Goal: Task Accomplishment & Management: Use online tool/utility

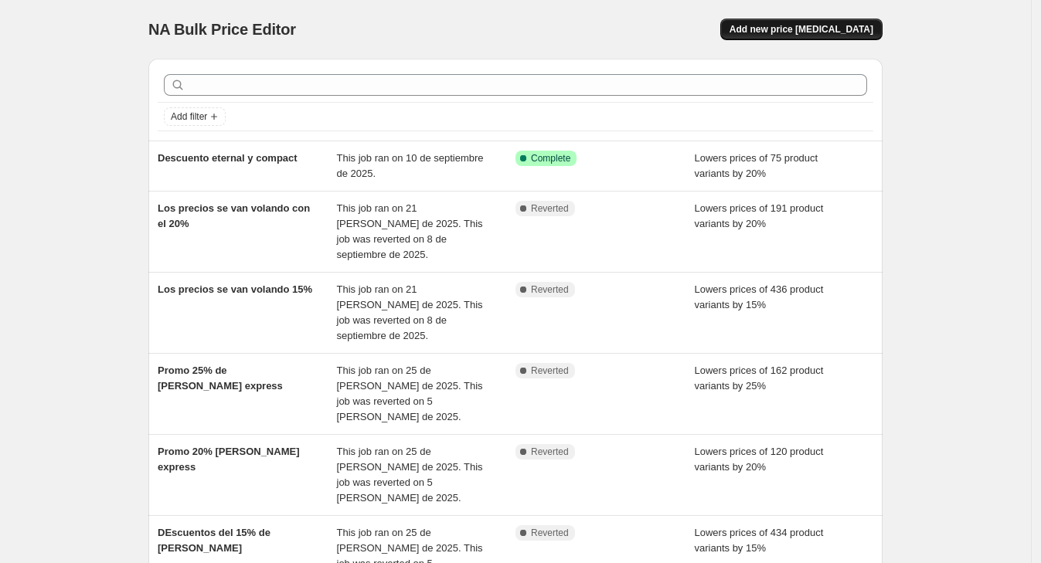
click at [845, 36] on button "Add new price [MEDICAL_DATA]" at bounding box center [801, 30] width 162 height 22
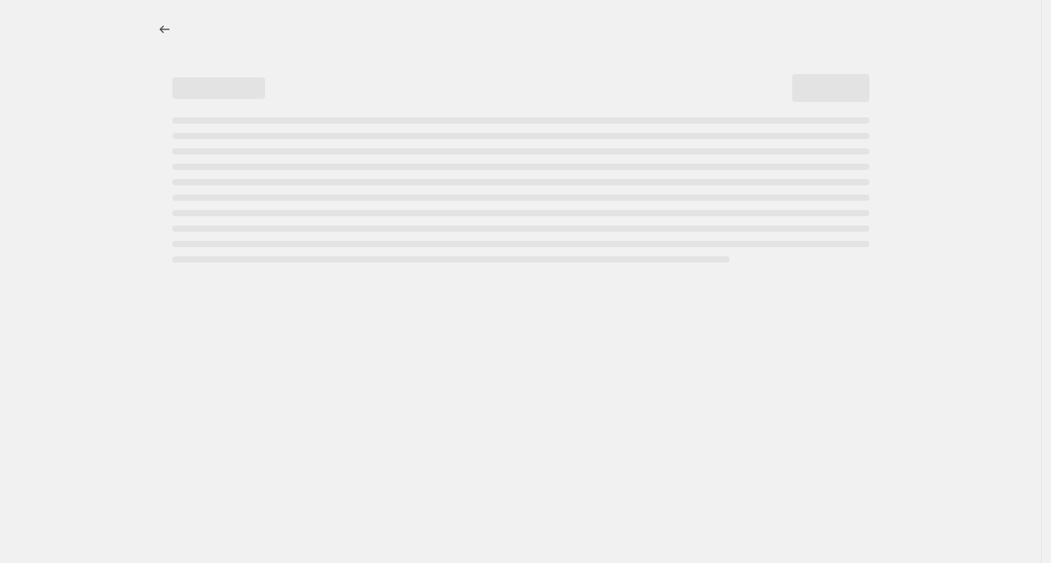
select select "percentage"
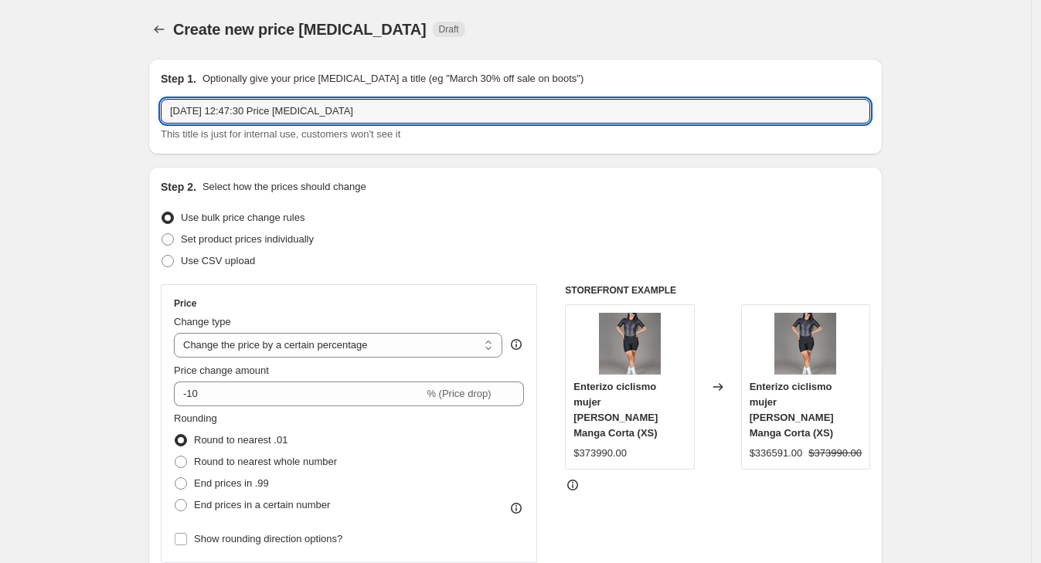
drag, startPoint x: 396, startPoint y: 106, endPoint x: -41, endPoint y: 117, distance: 437.5
click at [0, 117] on html "Home Settings Plans Skip to content Create new price [MEDICAL_DATA]. This page …" at bounding box center [520, 281] width 1041 height 563
type input "19 y 20 con el 20%"
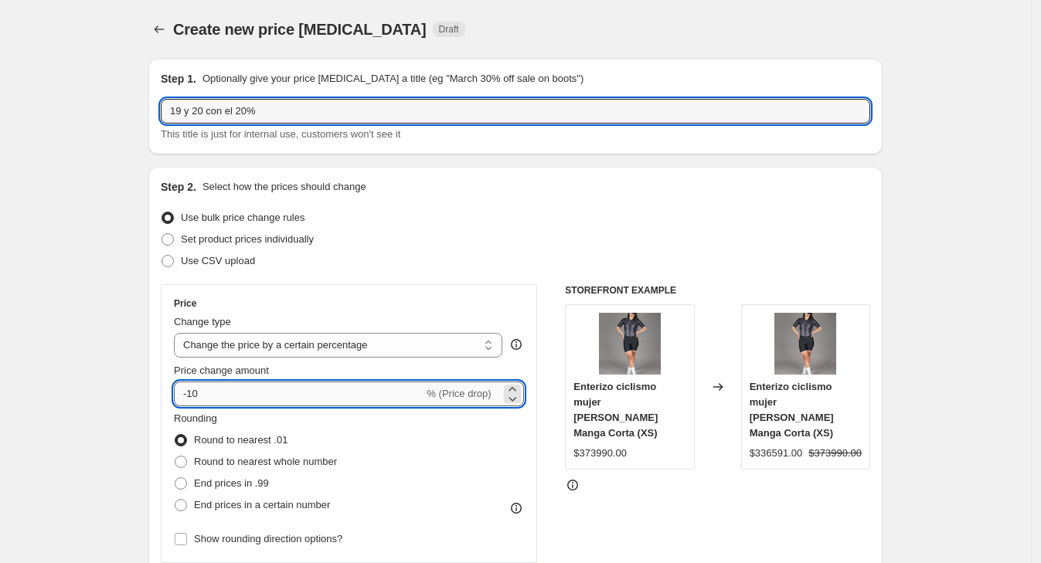
click at [245, 395] on input "-10" at bounding box center [299, 394] width 250 height 25
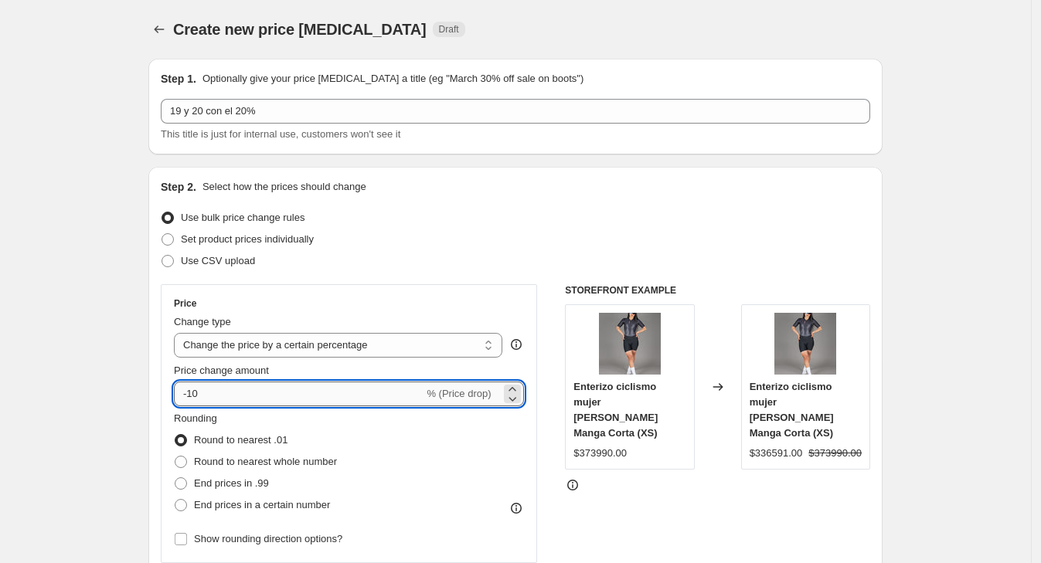
type input "-1"
type input "-20"
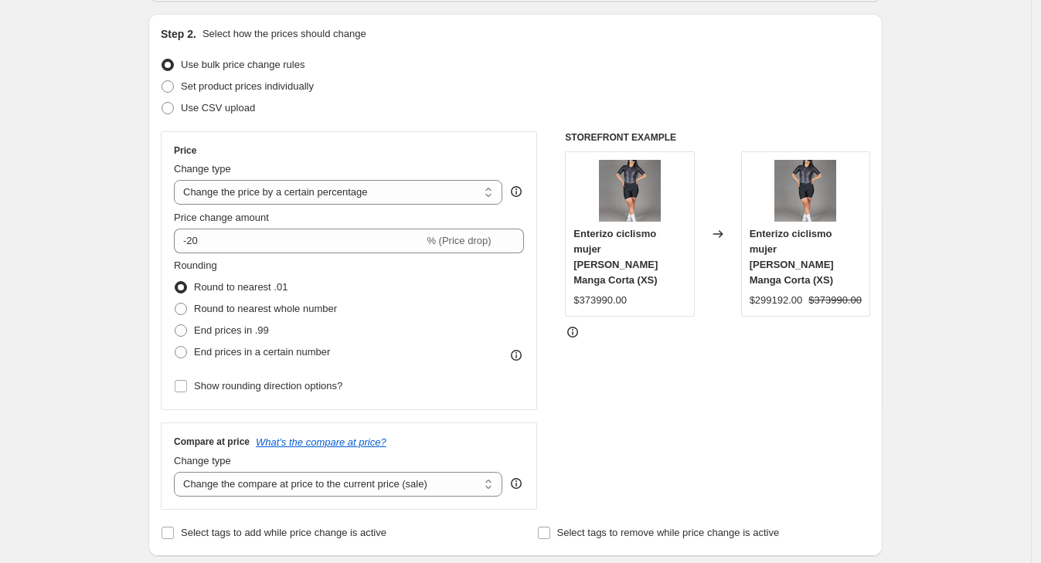
scroll to position [290, 0]
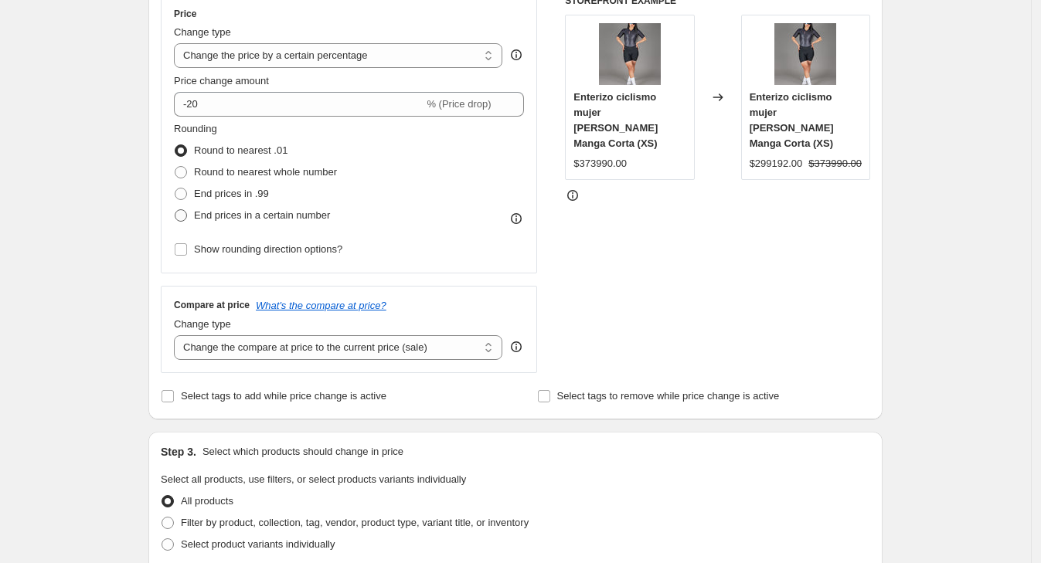
click at [230, 210] on span "End prices in a certain number" at bounding box center [262, 215] width 136 height 12
click at [175, 210] on input "End prices in a certain number" at bounding box center [175, 209] width 1 height 1
radio input "true"
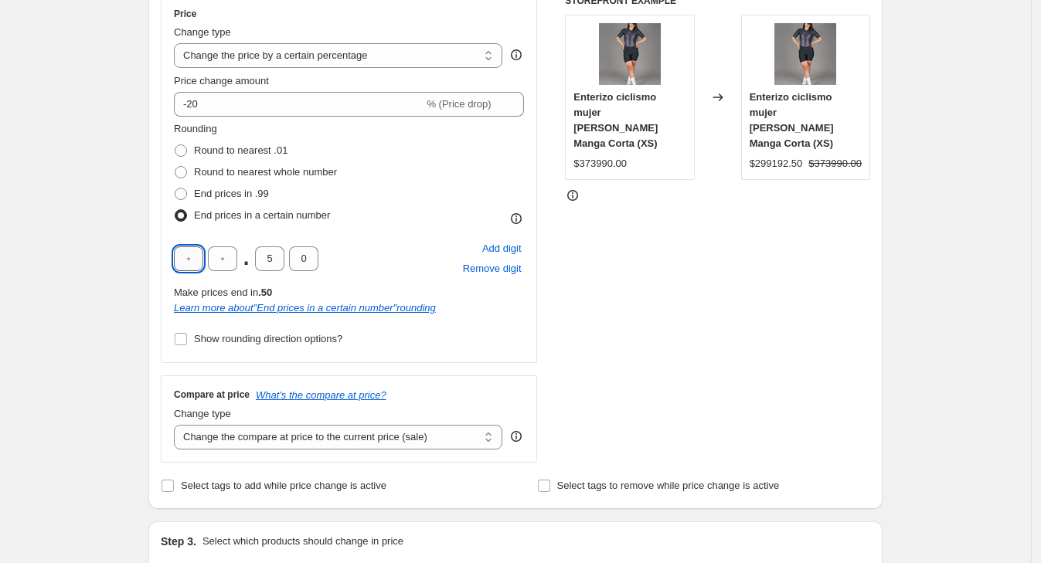
click at [196, 257] on input "text" at bounding box center [188, 259] width 29 height 25
drag, startPoint x: 202, startPoint y: 259, endPoint x: 168, endPoint y: 260, distance: 33.2
click at [168, 260] on div "Price Change type Change the price to a certain amount Change the price by a ce…" at bounding box center [349, 179] width 376 height 369
type input "9"
click at [226, 260] on input "text" at bounding box center [222, 259] width 29 height 25
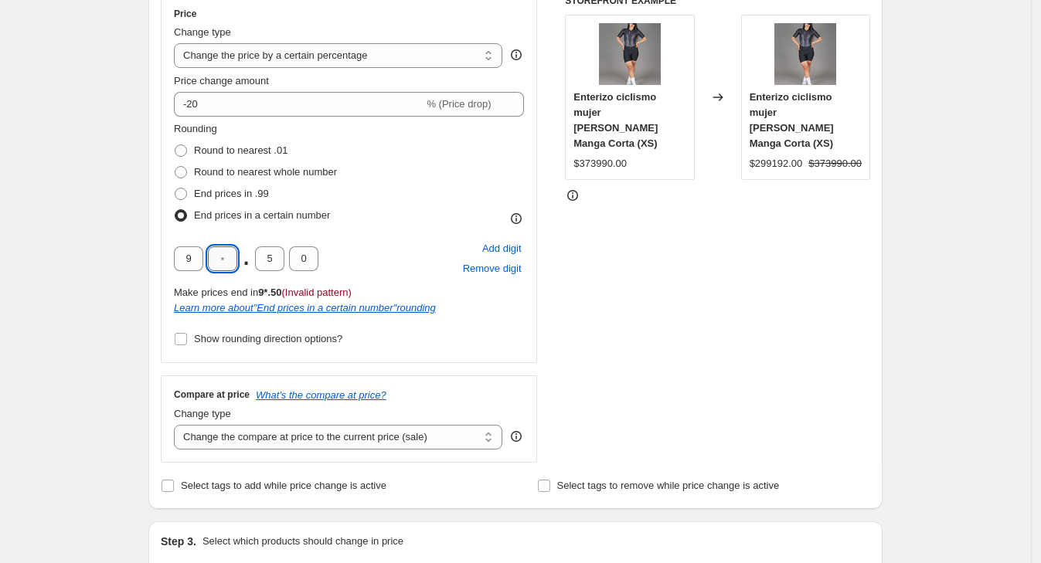
type input "9"
type input "0"
click at [182, 301] on div "Learn more about " End prices in a certain number " rounding" at bounding box center [349, 308] width 350 height 15
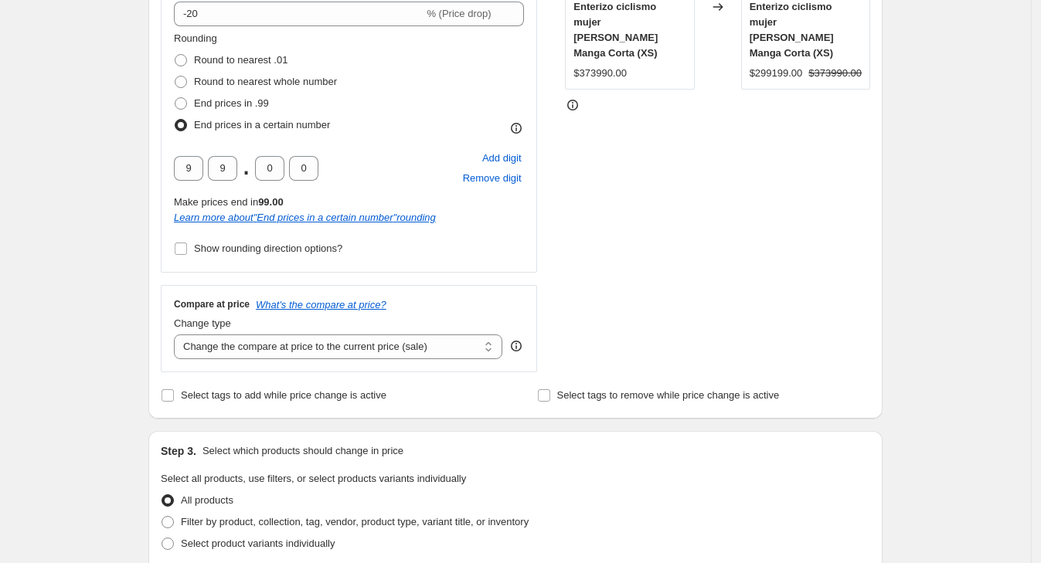
scroll to position [675, 0]
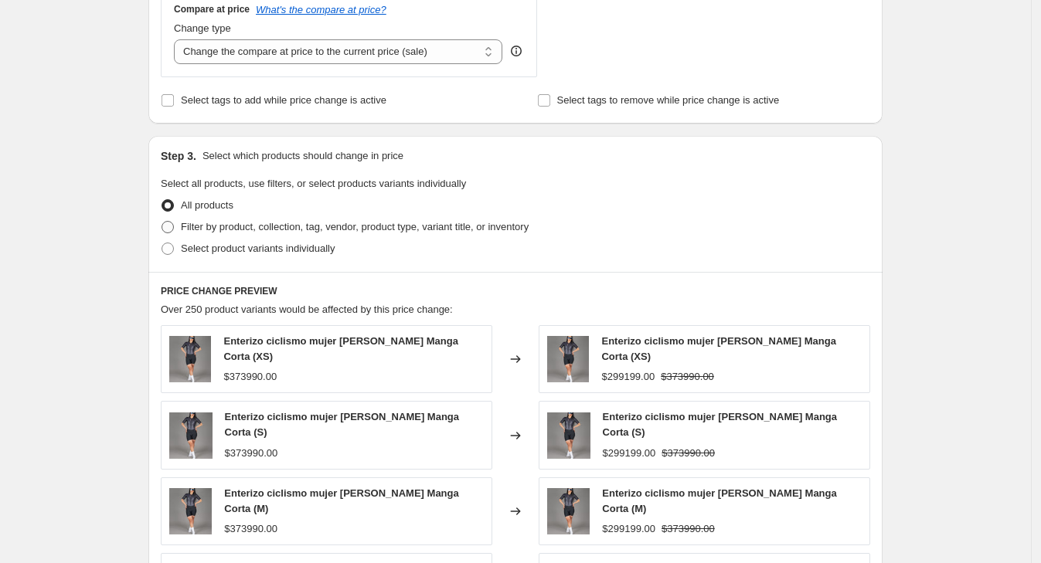
click at [247, 230] on span "Filter by product, collection, tag, vendor, product type, variant title, or inv…" at bounding box center [355, 227] width 348 height 12
click at [162, 222] on input "Filter by product, collection, tag, vendor, product type, variant title, or inv…" at bounding box center [162, 221] width 1 height 1
radio input "true"
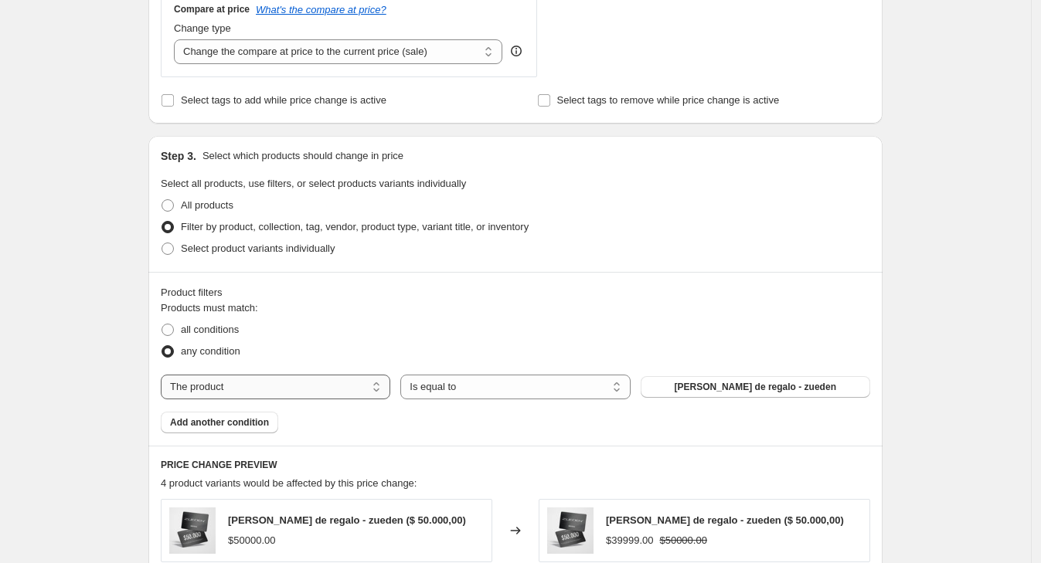
click at [342, 386] on select "The product The product's collection The product's tag The product's vendor The…" at bounding box center [276, 387] width 230 height 25
select select "collection"
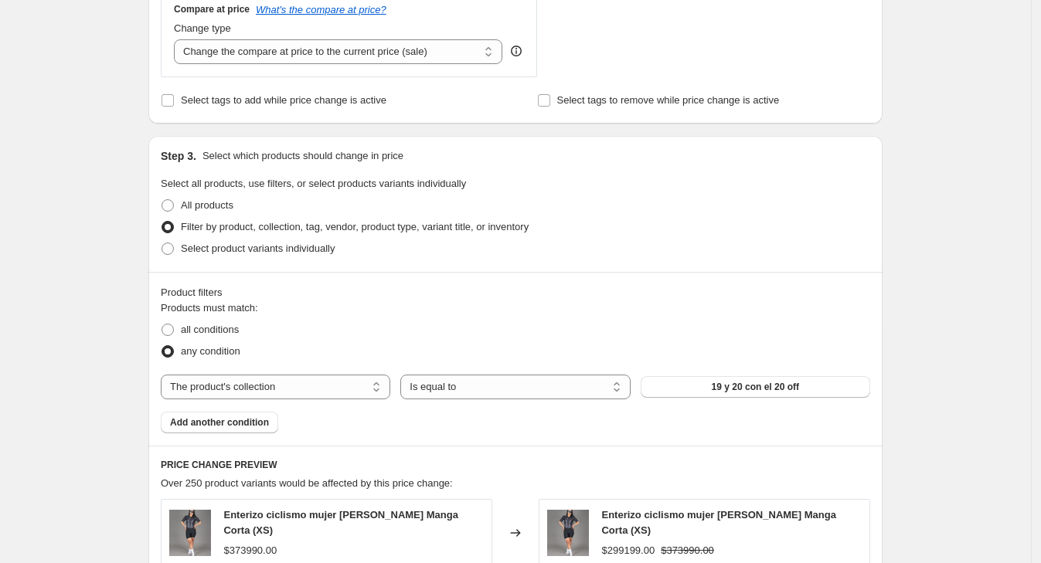
click at [798, 372] on div "Products must match: all conditions any condition The product The product's col…" at bounding box center [515, 367] width 709 height 133
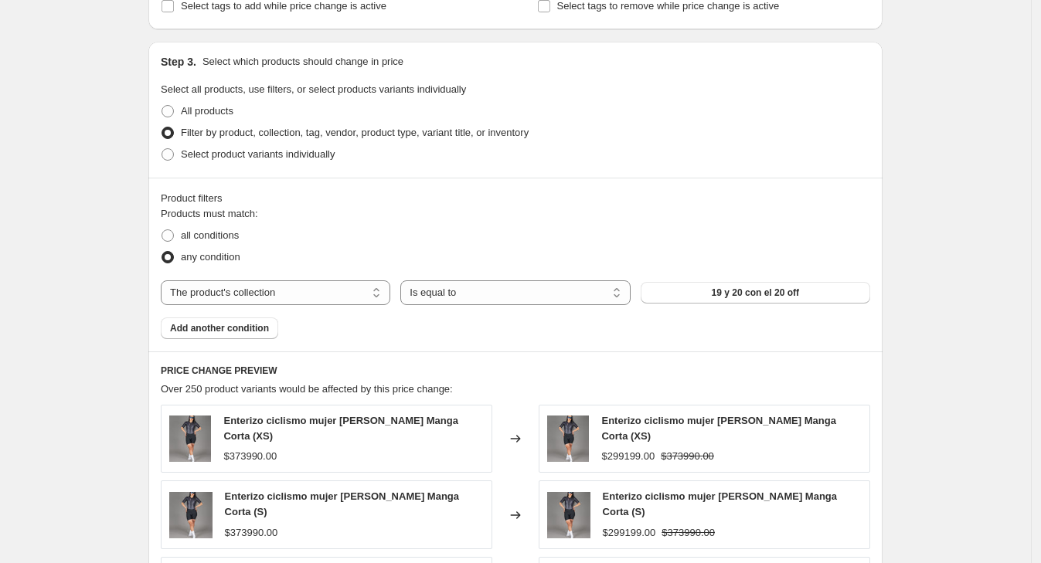
scroll to position [966, 0]
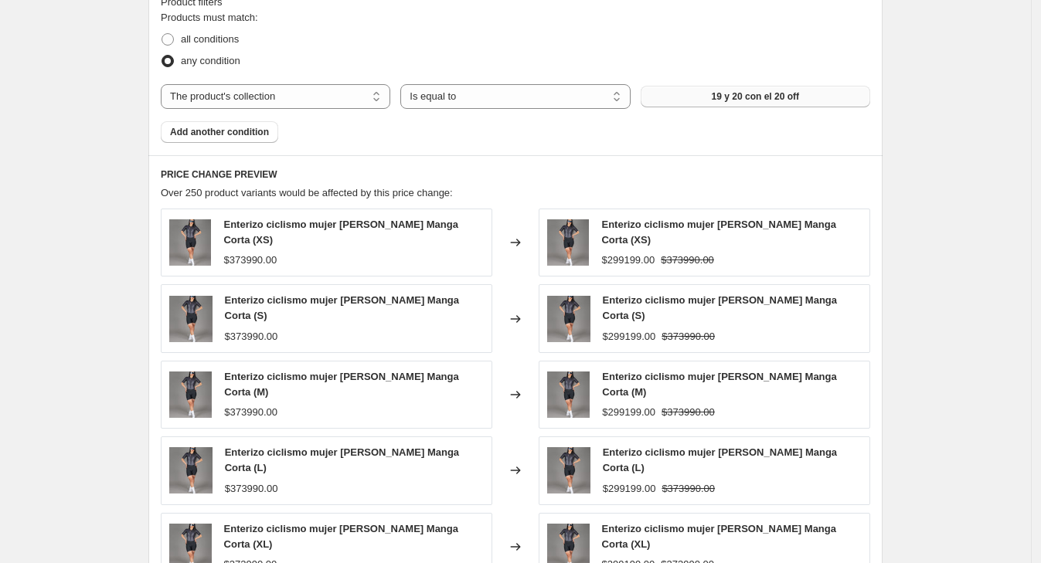
click at [784, 102] on span "19 y 20 con el 20 off" at bounding box center [755, 96] width 87 height 12
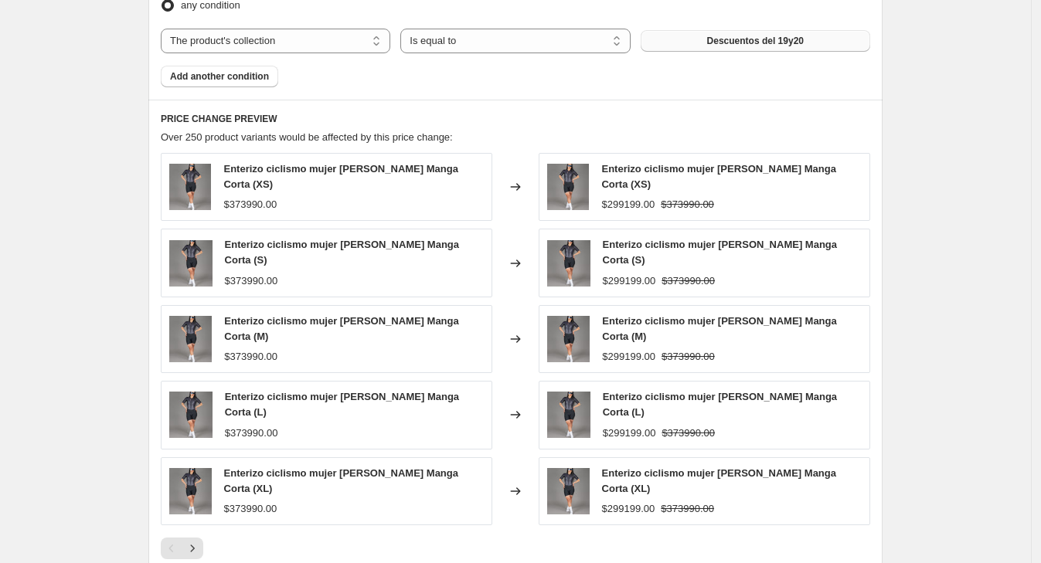
scroll to position [1243, 0]
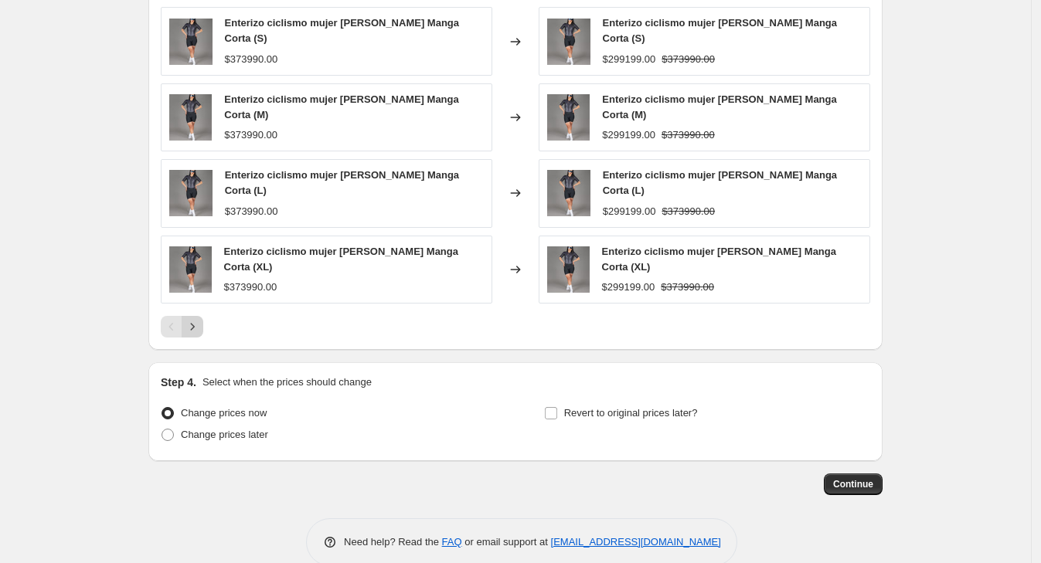
click at [187, 316] on button "Next" at bounding box center [193, 327] width 22 height 22
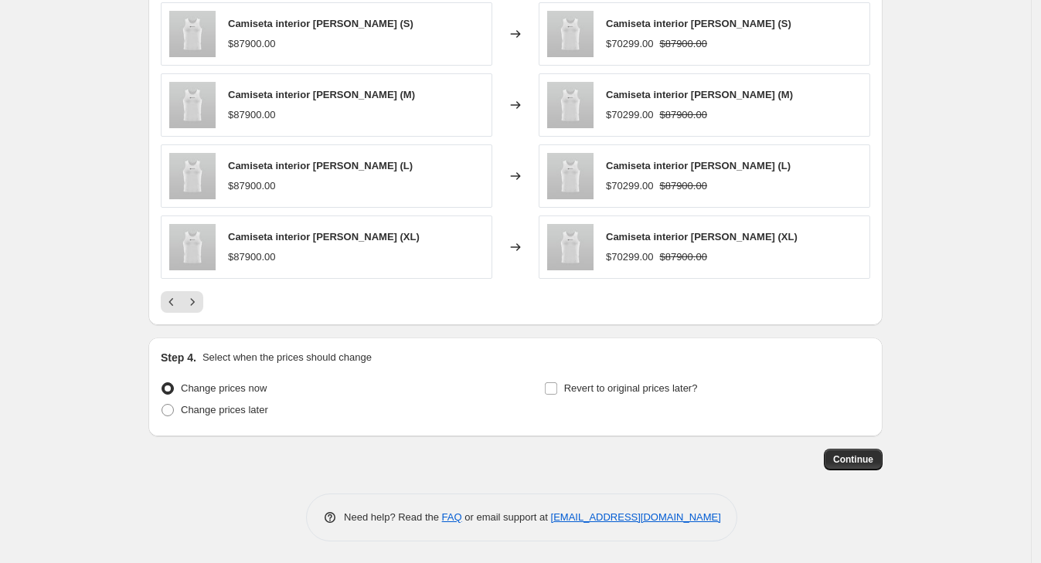
click at [236, 420] on div "Change prices now Change prices later" at bounding box center [324, 401] width 326 height 46
click at [248, 410] on span "Change prices later" at bounding box center [224, 410] width 87 height 12
click at [162, 405] on input "Change prices later" at bounding box center [162, 404] width 1 height 1
radio input "true"
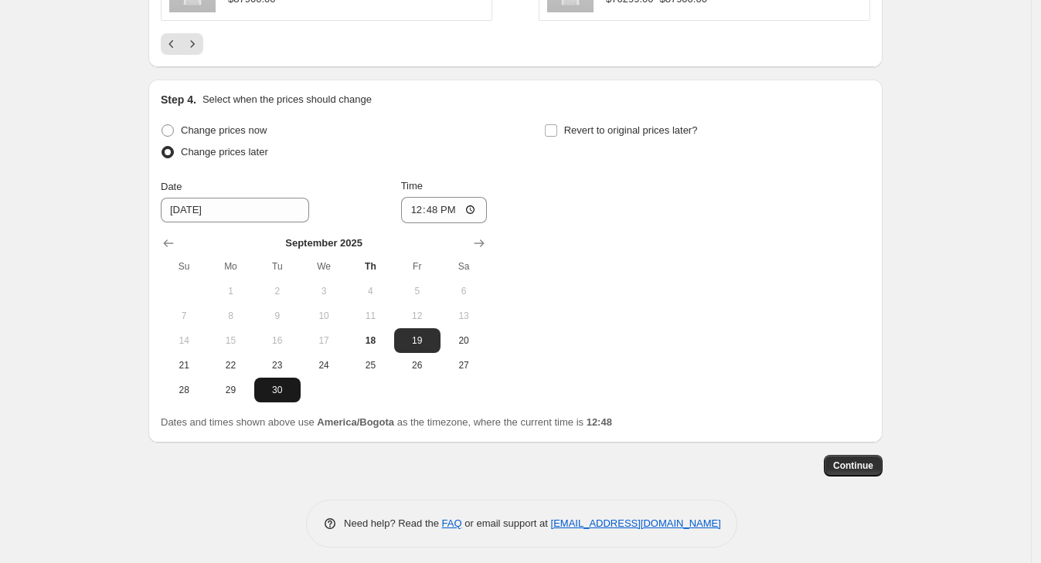
scroll to position [1507, 0]
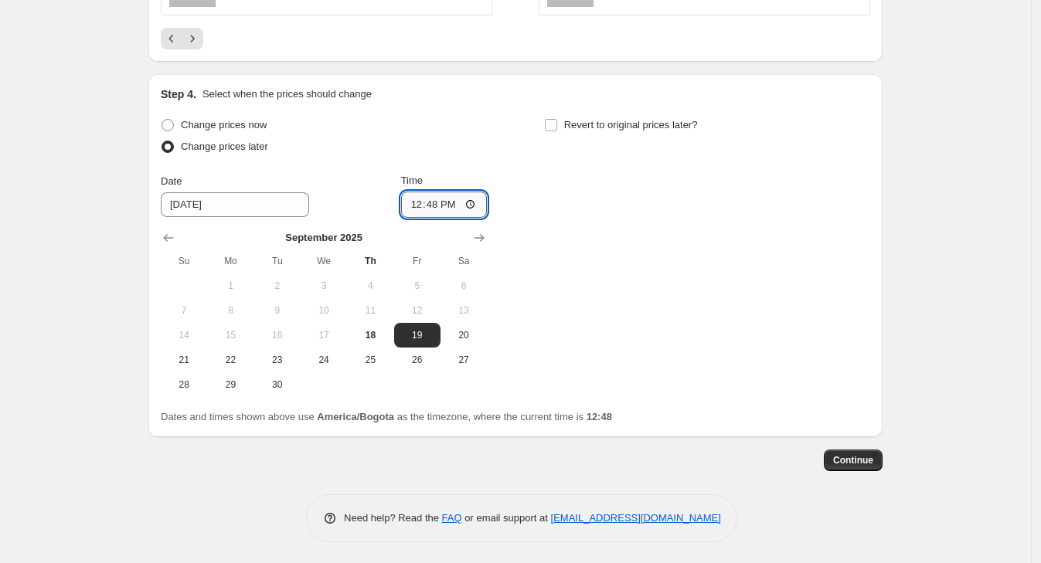
click at [475, 202] on input "12:48" at bounding box center [444, 205] width 87 height 26
type input "00:00"
click at [655, 294] on div "Change prices now Change prices later Date [DATE] Time 00:00 [DATE] Su Mo Tu We…" at bounding box center [515, 255] width 709 height 283
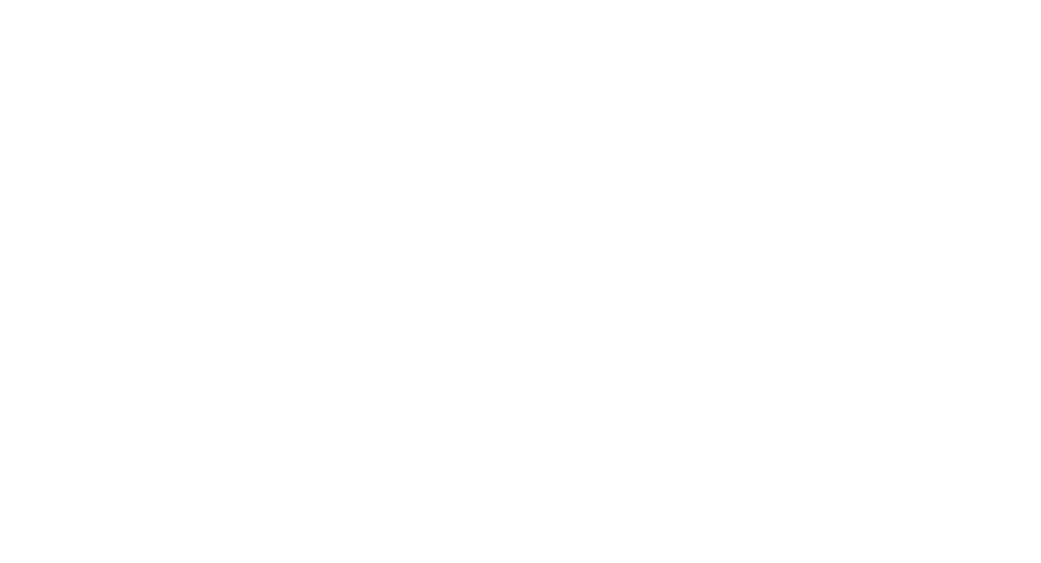
select select "percentage"
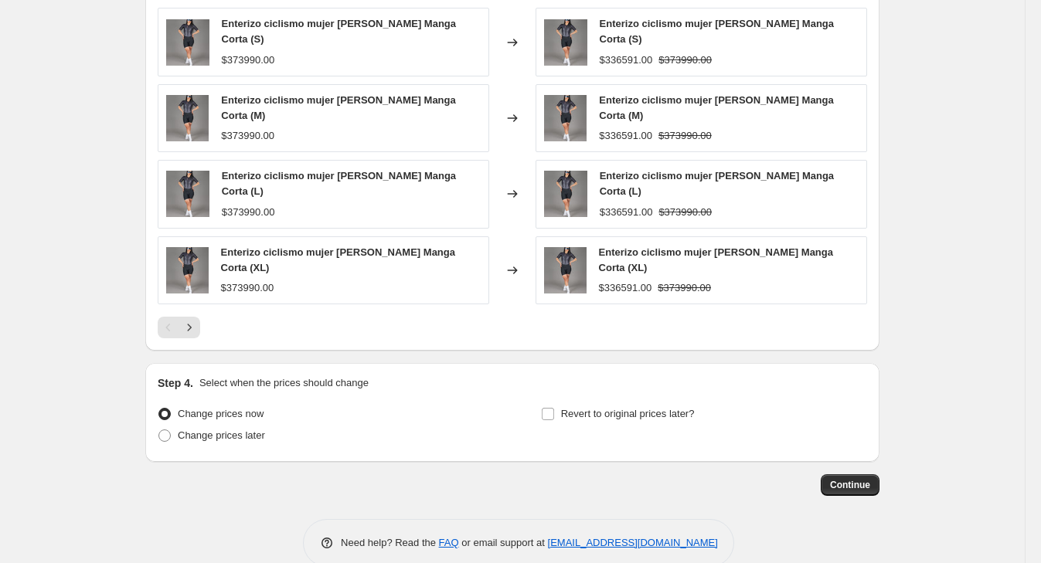
scroll to position [980, 0]
click at [245, 429] on span "Change prices later" at bounding box center [221, 435] width 87 height 12
click at [159, 429] on input "Change prices later" at bounding box center [158, 429] width 1 height 1
radio input "true"
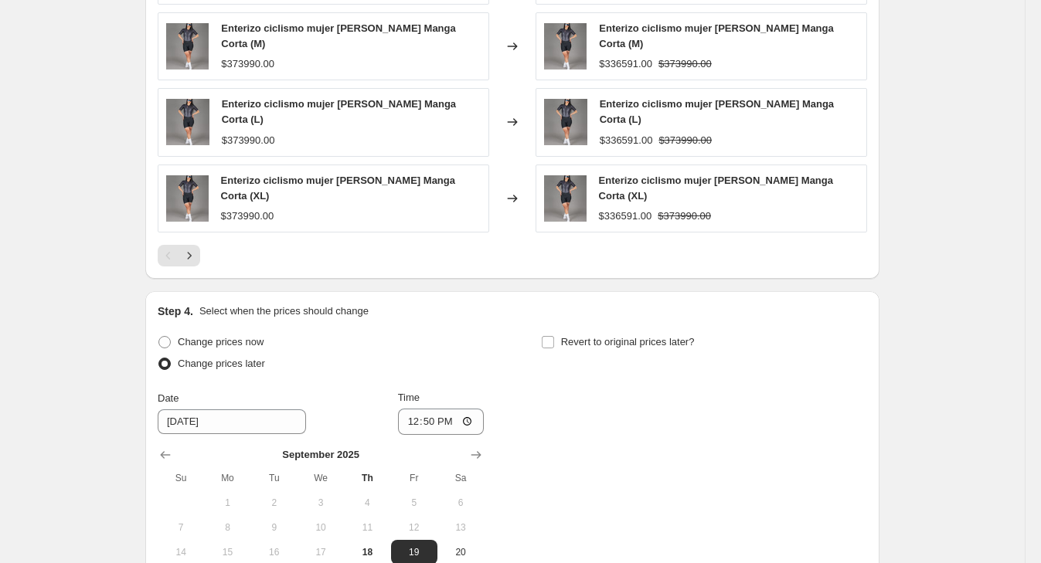
scroll to position [1243, 0]
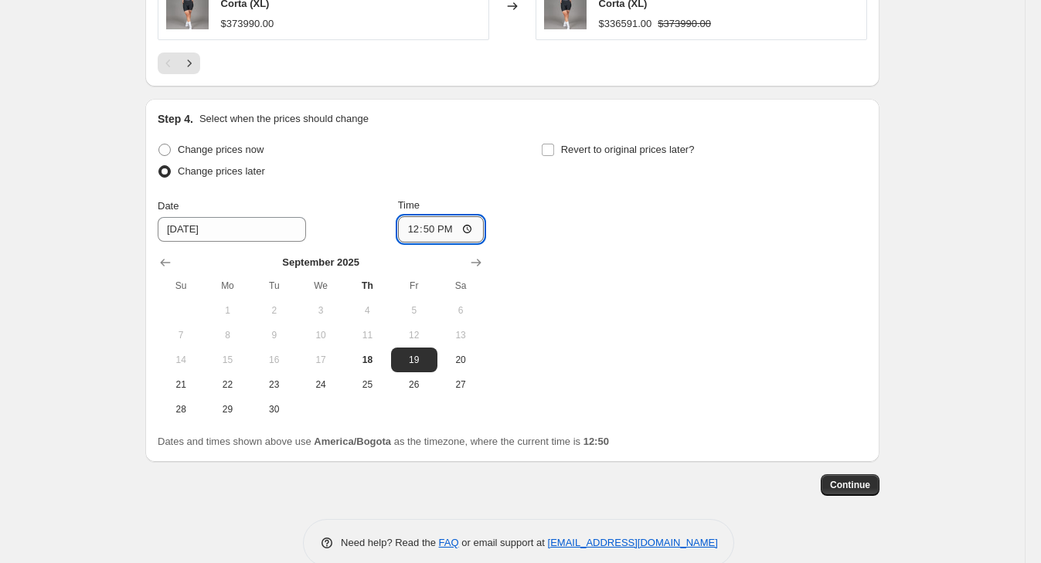
click at [448, 216] on input "12:50" at bounding box center [441, 229] width 87 height 26
click at [428, 216] on input "12:50" at bounding box center [441, 229] width 87 height 26
click at [473, 216] on input "12:50" at bounding box center [441, 229] width 87 height 26
type input "00:00"
click at [609, 257] on div "Change prices now Change prices later Date [DATE] Time 00:00 [DATE] Su Mo Tu We…" at bounding box center [512, 280] width 709 height 283
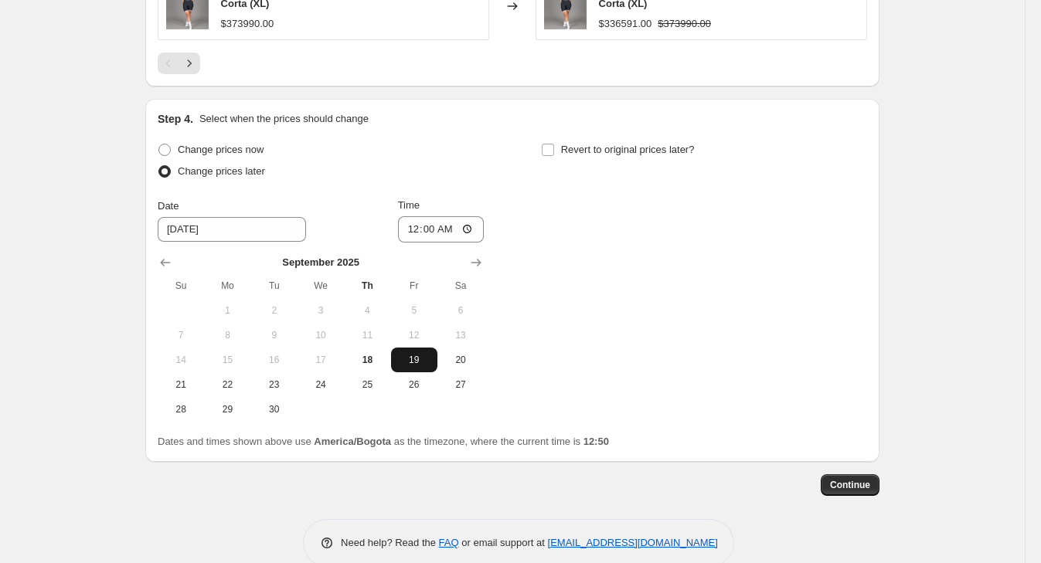
click at [424, 354] on span "19" at bounding box center [414, 360] width 34 height 12
click at [565, 144] on span "Revert to original prices later?" at bounding box center [628, 150] width 134 height 12
click at [554, 144] on input "Revert to original prices later?" at bounding box center [548, 150] width 12 height 12
checkbox input "true"
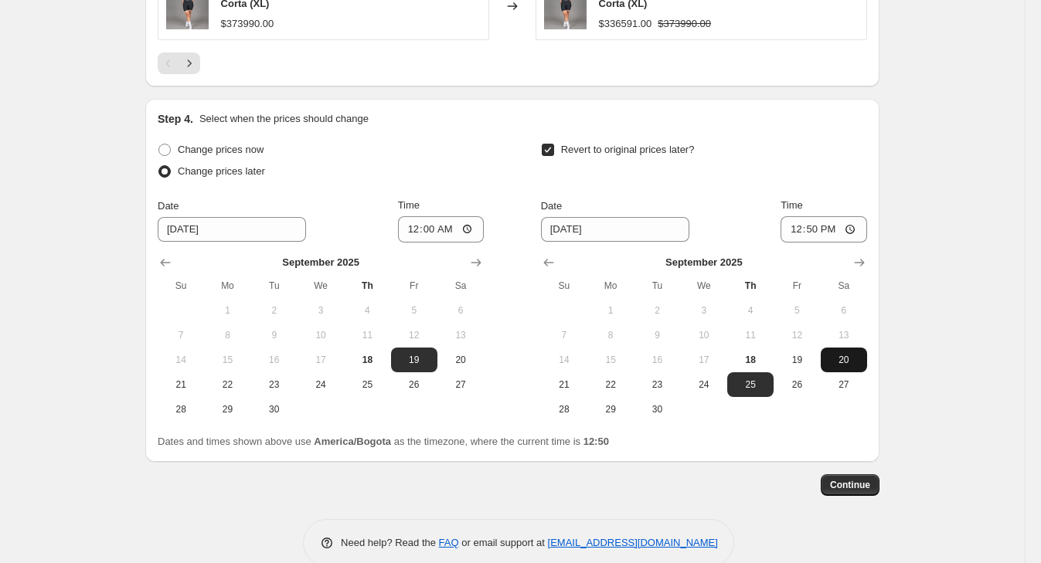
click at [848, 354] on span "20" at bounding box center [844, 360] width 34 height 12
type input "9/20/2025"
click at [819, 216] on input "12:50" at bounding box center [824, 229] width 87 height 26
click at [811, 216] on input "12:50" at bounding box center [824, 229] width 87 height 26
click at [859, 216] on input "12:50" at bounding box center [824, 229] width 87 height 26
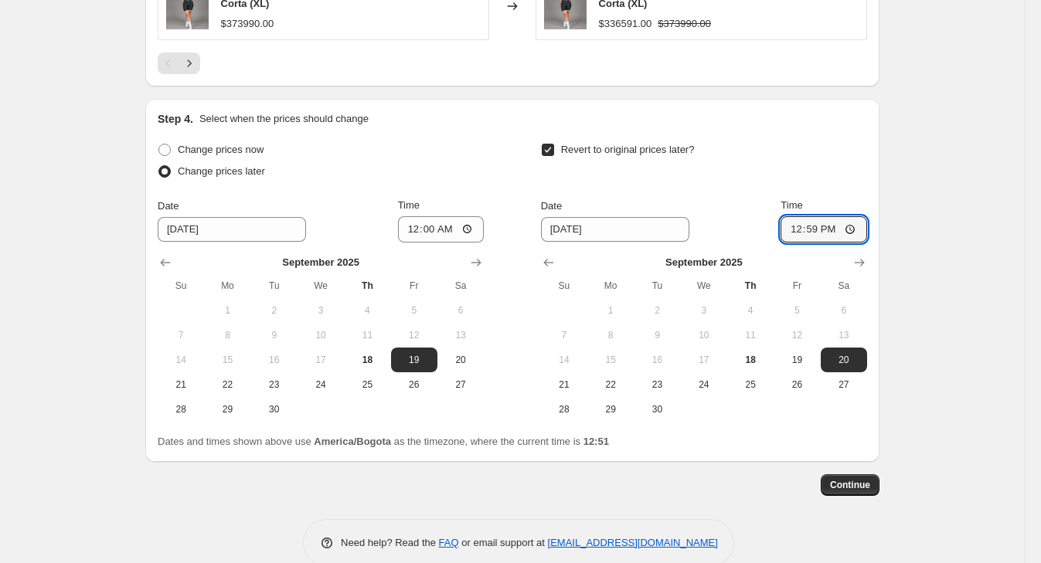
type input "12:59"
click at [870, 479] on span "Continue" at bounding box center [850, 485] width 40 height 12
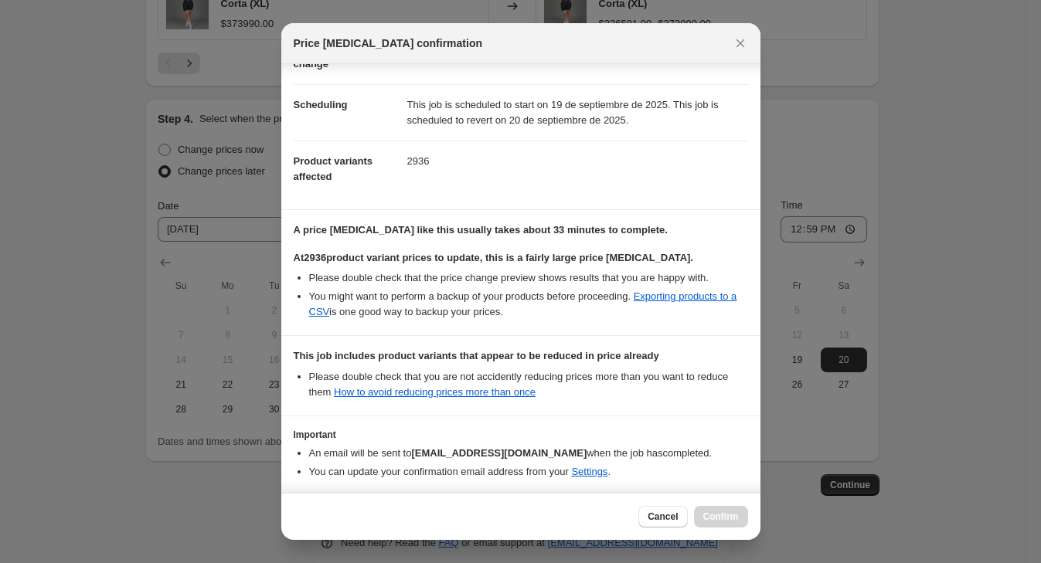
scroll to position [167, 0]
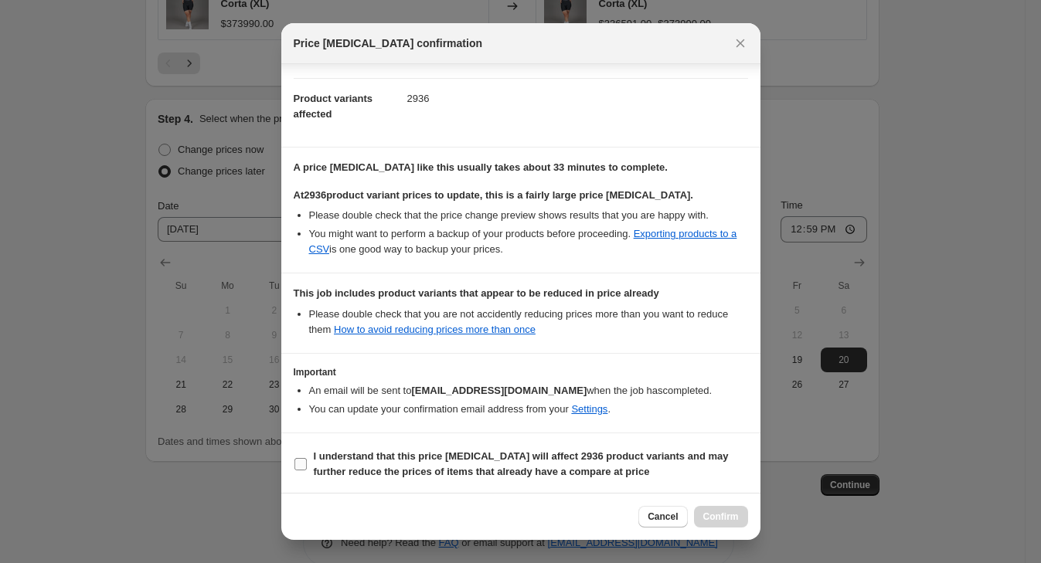
click at [301, 458] on input "I understand that this price change job will affect 2936 product variants and m…" at bounding box center [300, 464] width 12 height 12
checkbox input "true"
click at [712, 518] on span "Confirm" at bounding box center [721, 517] width 36 height 12
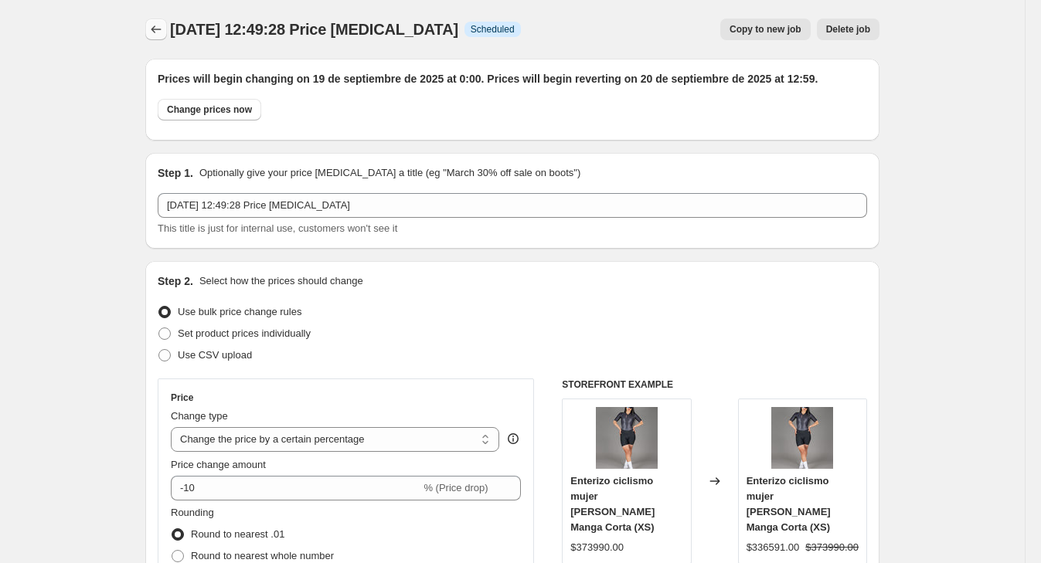
click at [158, 32] on icon "Price change jobs" at bounding box center [156, 30] width 10 height 8
